Goal: Information Seeking & Learning: Learn about a topic

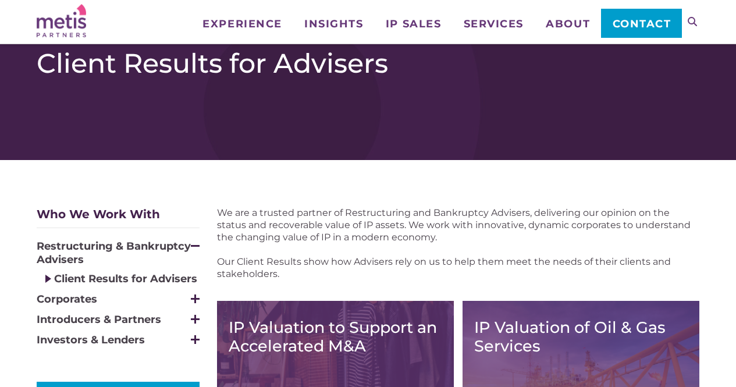
scroll to position [138, 0]
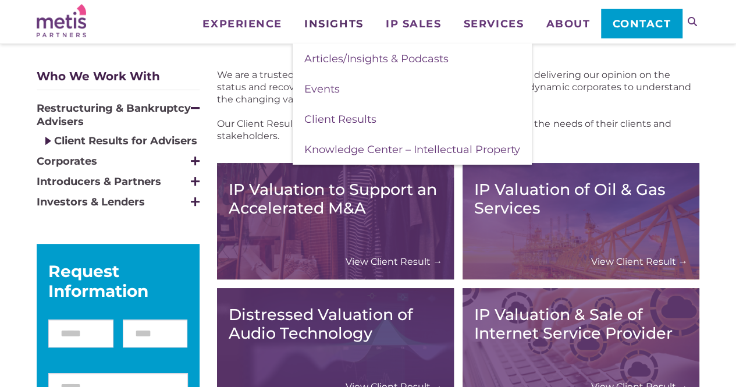
click at [351, 27] on span "Insights" at bounding box center [333, 24] width 59 height 10
click at [347, 156] on link "Knowledge Center – Intellectual Property" at bounding box center [411, 149] width 239 height 30
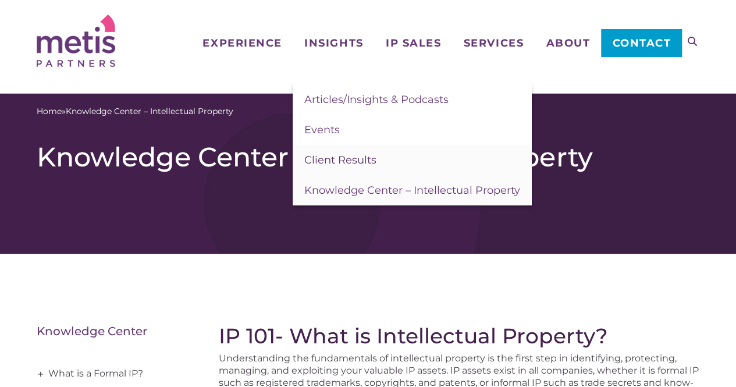
click at [328, 147] on link "Client Results" at bounding box center [411, 160] width 239 height 30
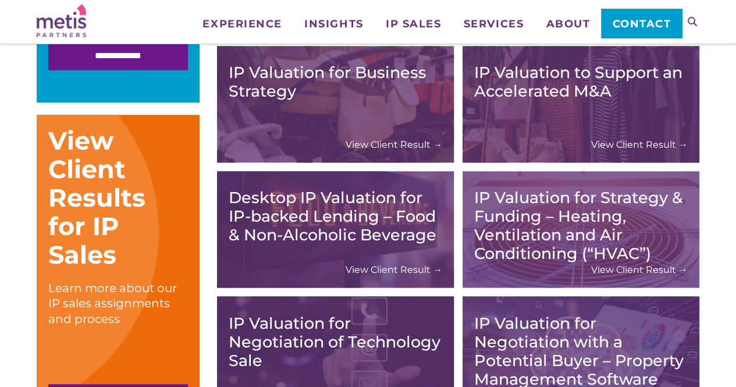
scroll to position [786, 0]
